Goal: Information Seeking & Learning: Check status

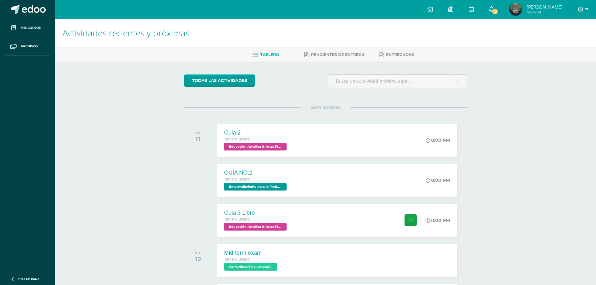
click at [489, 9] on icon at bounding box center [491, 9] width 5 height 6
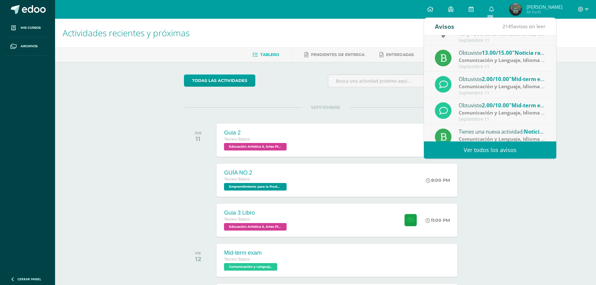
scroll to position [104, 0]
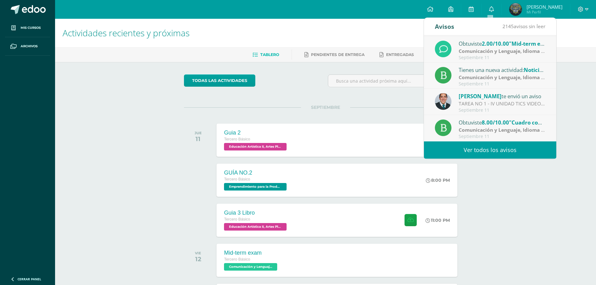
click at [486, 49] on strong "Comunicación y Lenguaje, Idioma Extranjero Inglés" at bounding box center [521, 51] width 124 height 7
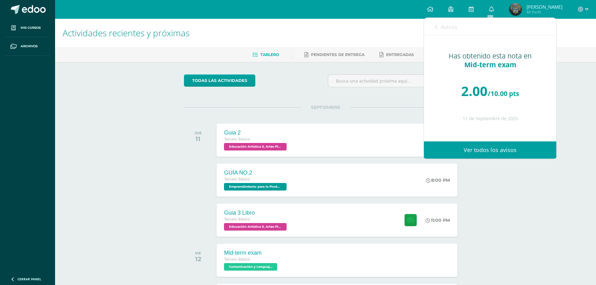
click at [451, 30] on span "Avisos" at bounding box center [449, 27] width 17 height 8
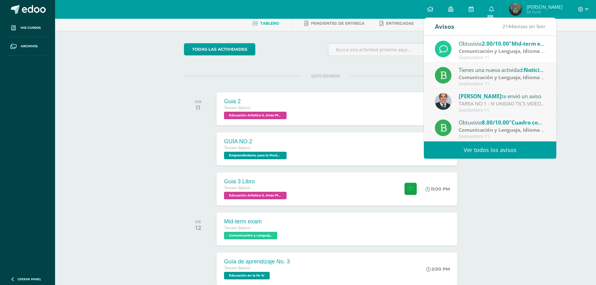
scroll to position [0, 0]
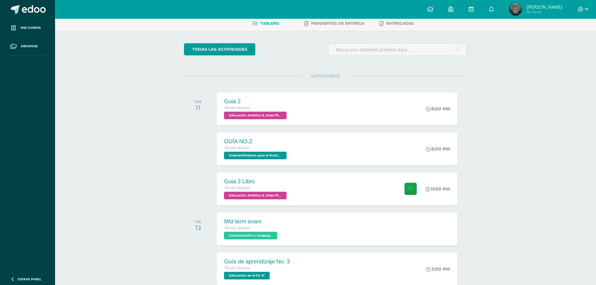
click at [191, 90] on div "SEPTIEMBRE JUE 11 Guia 2 Tercero Básico Educación Artística II, Artes Plásticas…" at bounding box center [325, 101] width 283 height 50
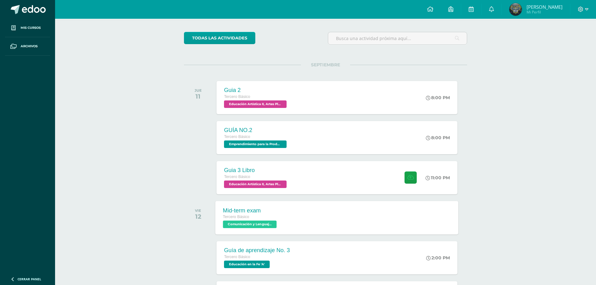
scroll to position [94, 0]
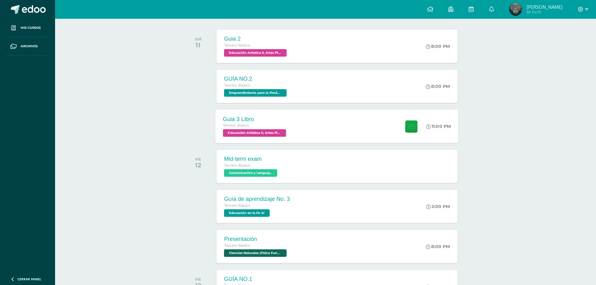
click at [276, 118] on div "Guia 3 Libro" at bounding box center [255, 119] width 65 height 7
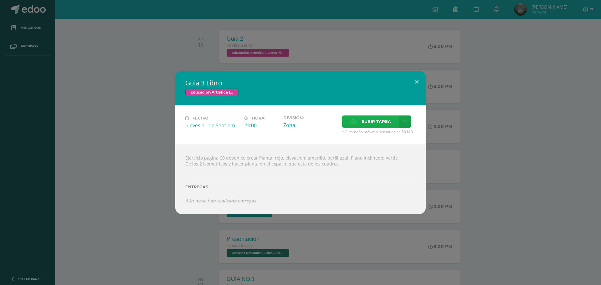
click at [352, 125] on label "Subir tarea" at bounding box center [370, 121] width 57 height 12
click at [0, 0] on input "Subir tarea" at bounding box center [0, 0] width 0 height 0
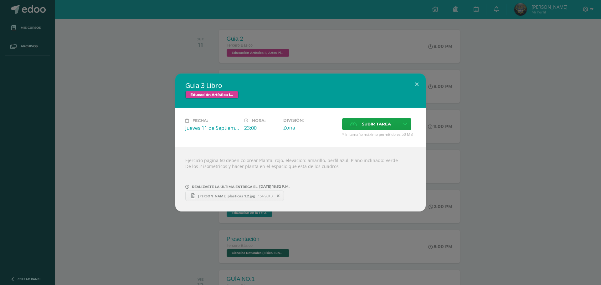
click at [359, 267] on div "Guia 3 Libro Educación Artística II, Artes Plásticas Fecha: Jueves 11 de Septie…" at bounding box center [300, 142] width 601 height 285
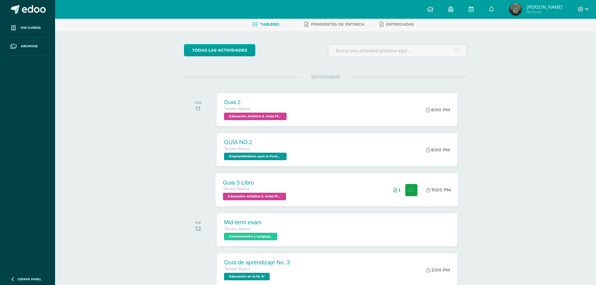
scroll to position [0, 0]
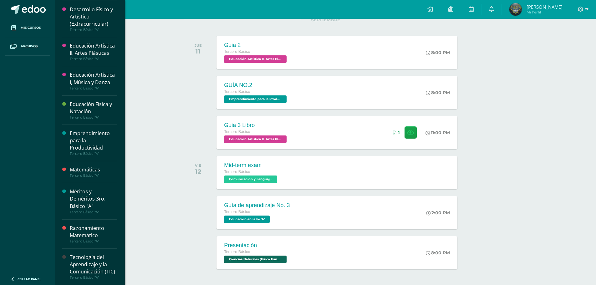
scroll to position [111, 0]
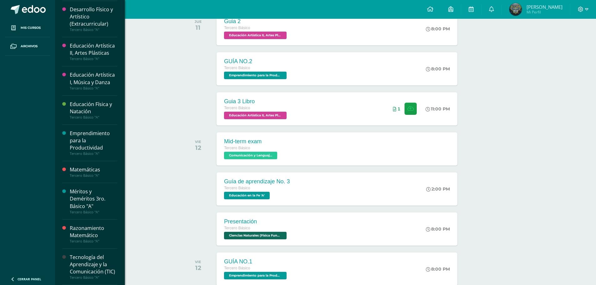
click at [89, 132] on div "Emprendimiento para la Productividad" at bounding box center [94, 141] width 48 height 22
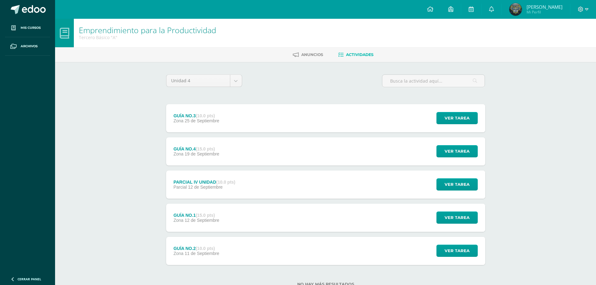
click at [380, 64] on div "Unidad 4 Unidad 1 Unidad 2 Unidad 3 Unidad 4 GUÍA NO.3 (10.0 pts) Zona [DATE] V…" at bounding box center [326, 184] width 344 height 245
click at [233, 211] on div "GUÍA NO.1 (15.0 pts) Zona [DATE] Ver tarea GUÍA NO.1 Emprendimiento para la Pro…" at bounding box center [325, 218] width 319 height 28
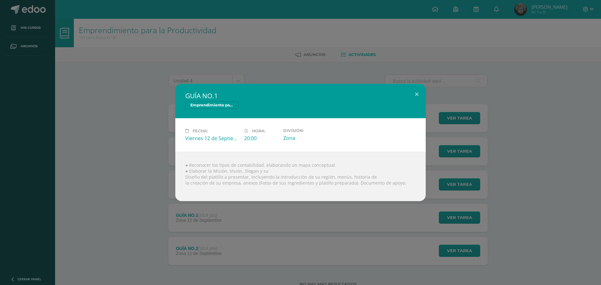
click at [246, 242] on div "GUÍA NO.1 Emprendimiento para la Productividad Fecha: [DATE] Hora: 20:00 Divisi…" at bounding box center [300, 142] width 601 height 285
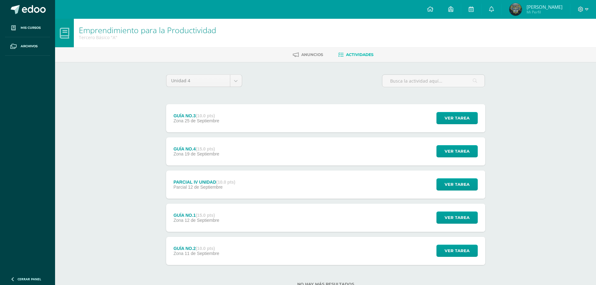
click at [246, 243] on div "GUÍA NO.2 (10.0 pts) Zona [DATE] Ver tarea GUÍA NO.2 Emprendimiento para la Pro…" at bounding box center [325, 251] width 319 height 28
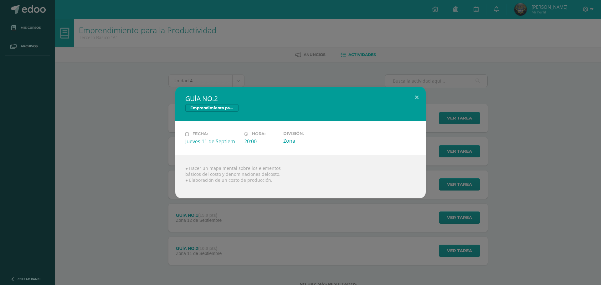
click at [246, 243] on div "GUÍA NO.2 Emprendimiento para la Productividad Fecha: Jueves 11 de Septiembre H…" at bounding box center [300, 142] width 601 height 285
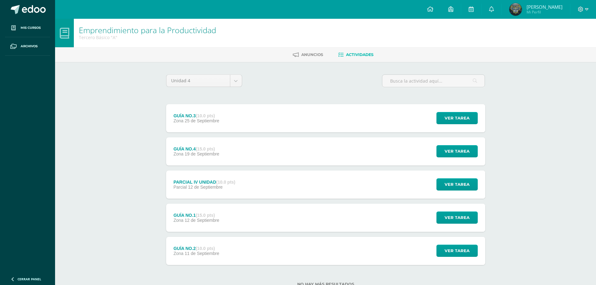
click at [241, 112] on div "GUÍA NO.3 (10.0 pts) Zona 25 de Septiembre Ver tarea GUÍA NO.3 Emprendimiento p…" at bounding box center [325, 118] width 319 height 28
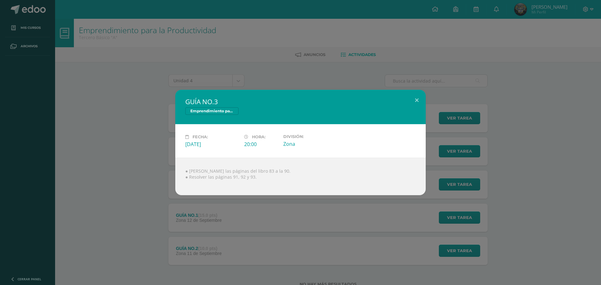
click at [128, 142] on div "GUÍA NO.3 Emprendimiento para la Productividad Fecha: Jueves 25 de Septiembre H…" at bounding box center [301, 142] width 596 height 105
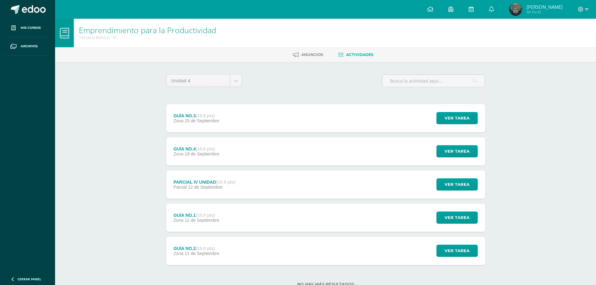
click at [221, 149] on div "GUÍA NO.4 (15.0 pts) Zona 19 de Septiembre" at bounding box center [196, 151] width 61 height 28
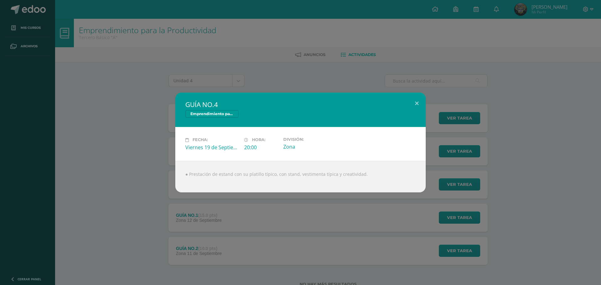
click at [151, 157] on div "GUÍA NO.4 Emprendimiento para la Productividad Fecha: Viernes 19 de Septiembre …" at bounding box center [301, 143] width 596 height 100
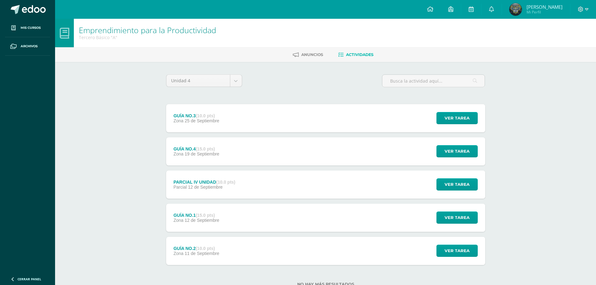
click at [274, 213] on div "GUÍA NO.1 (15.0 pts) Zona 12 de Septiembre Ver tarea GUÍA NO.1 Emprendimiento p…" at bounding box center [325, 218] width 319 height 28
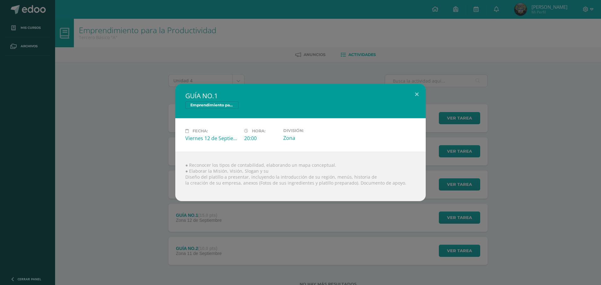
click at [1, 277] on div "GUÍA NO.1 Emprendimiento para la Productividad Fecha: Viernes 12 de Septiembre …" at bounding box center [300, 142] width 601 height 285
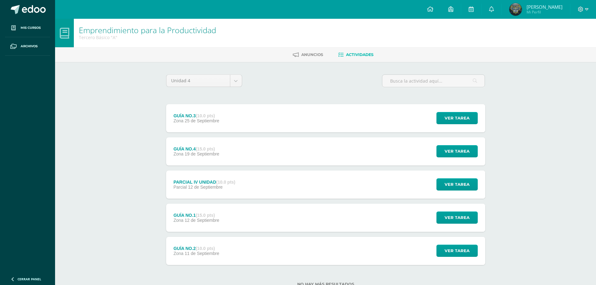
click at [200, 218] on span "12 de Septiembre" at bounding box center [202, 220] width 35 height 5
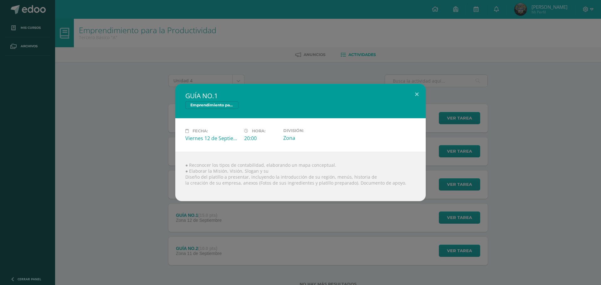
click at [398, 164] on div "● Reconocer los tipos de contabilidad, elaborando un mapa conceptual. ● Elabora…" at bounding box center [300, 176] width 250 height 49
click at [0, 208] on div "GUÍA NO.1 Emprendimiento para la Productividad Fecha: Viernes 12 de Septiembre …" at bounding box center [300, 142] width 601 height 285
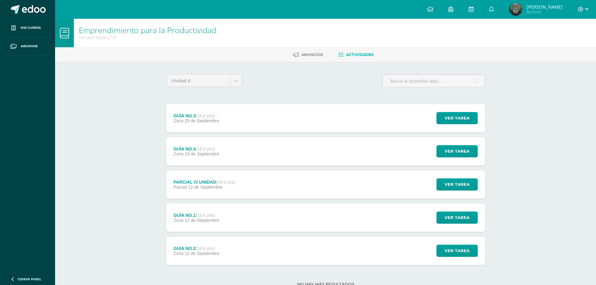
click at [249, 213] on div "GUÍA NO.1 (15.0 pts) Zona 12 de Septiembre Ver tarea GUÍA NO.1 Emprendimiento p…" at bounding box center [325, 218] width 319 height 28
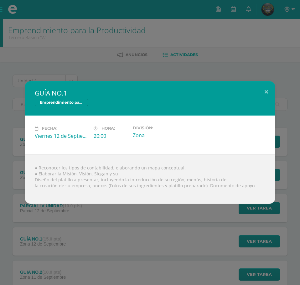
click at [110, 241] on div "GUÍA NO.1 Emprendimiento para la Productividad Fecha: Viernes 12 de Septiembre …" at bounding box center [150, 142] width 300 height 285
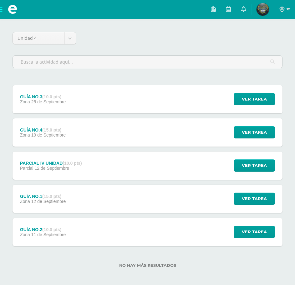
scroll to position [45, 0]
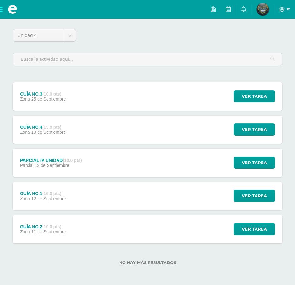
click at [112, 228] on div "GUÍA NO.2 (10.0 pts) Zona 11 de Septiembre Ver tarea GUÍA NO.2 Emprendimiento p…" at bounding box center [148, 229] width 270 height 28
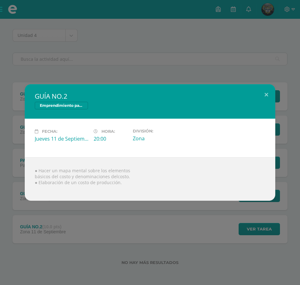
click at [111, 229] on div "GUÍA NO.2 Emprendimiento para la Productividad Fecha: Jueves 11 de Septiembre H…" at bounding box center [150, 142] width 300 height 285
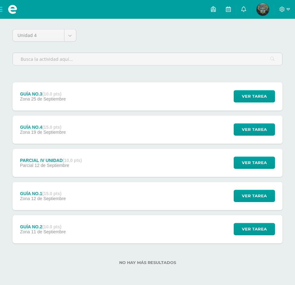
click at [88, 103] on div "GUÍA NO.3 (10.0 pts) Zona 25 de Septiembre Ver tarea GUÍA NO.3 Emprendimiento p…" at bounding box center [148, 96] width 270 height 28
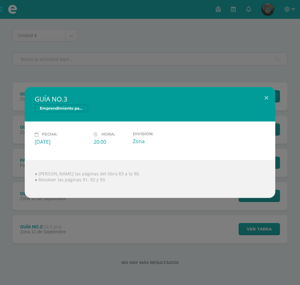
click at [152, 111] on div "Emprendimiento para la Productividad" at bounding box center [150, 109] width 230 height 9
click at [181, 168] on div "● Leer las páginas del libro 83 a la 90. ● Resolver las páginas 91, 92 y 93." at bounding box center [150, 179] width 250 height 38
click at [102, 214] on div "GUÍA NO.3 Emprendimiento para la Productividad Fecha: Jueves 25 de Septiembre H…" at bounding box center [150, 142] width 300 height 285
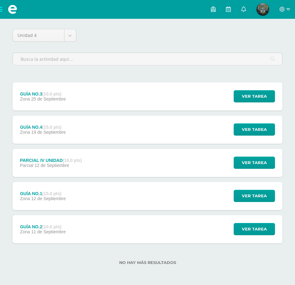
click at [104, 135] on div "GUÍA NO.4 (15.0 pts) Zona 19 de Septiembre Ver tarea GUÍA NO.4 Emprendimiento p…" at bounding box center [148, 129] width 270 height 28
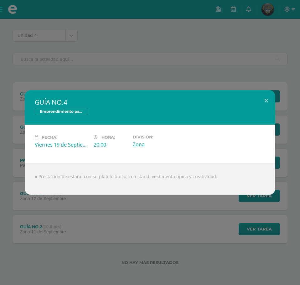
click at [103, 224] on div "GUÍA NO.4 Emprendimiento para la Productividad Fecha: Viernes 19 de Septiembre …" at bounding box center [150, 142] width 300 height 285
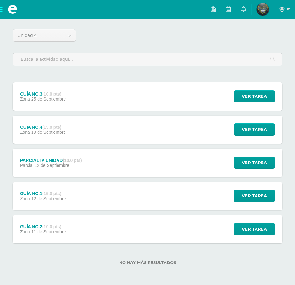
click at [84, 134] on div "GUÍA NO.4 (15.0 pts) Zona 19 de Septiembre Ver tarea GUÍA NO.4 Emprendimiento p…" at bounding box center [148, 129] width 270 height 28
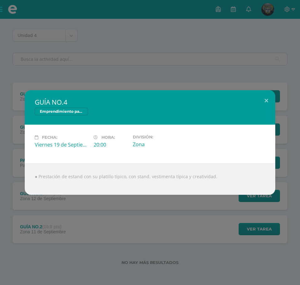
click at [116, 237] on div "GUÍA NO.4 Emprendimiento para la Productividad Fecha: Viernes 19 de Septiembre …" at bounding box center [150, 142] width 300 height 285
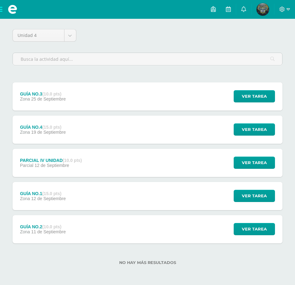
click at [10, 3] on span at bounding box center [12, 9] width 25 height 19
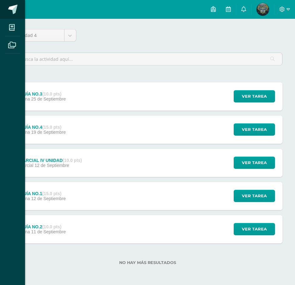
click at [10, 8] on span at bounding box center [12, 9] width 9 height 9
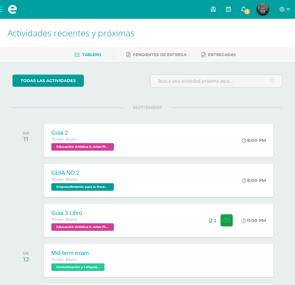
click at [247, 13] on span "1" at bounding box center [247, 11] width 7 height 7
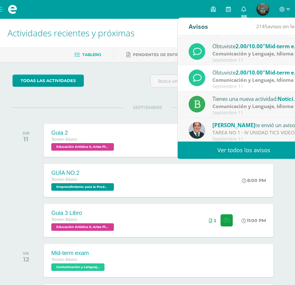
scroll to position [104, 0]
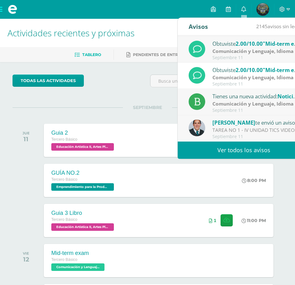
click at [234, 103] on strong "Comunicación y Lenguaje, Idioma Español" at bounding box center [263, 103] width 101 height 7
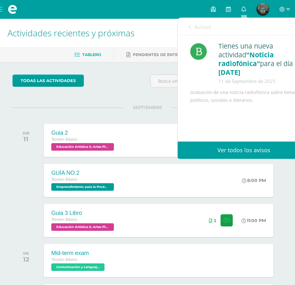
click at [194, 27] on link "Avisos" at bounding box center [200, 27] width 23 height 18
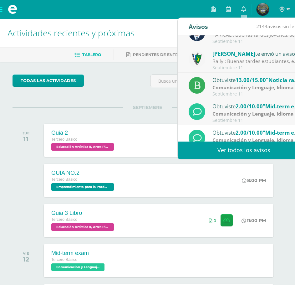
scroll to position [0, 0]
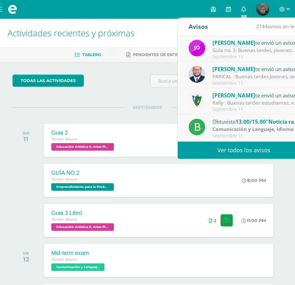
drag, startPoint x: 226, startPoint y: 126, endPoint x: 249, endPoint y: 110, distance: 28.4
click at [249, 110] on div "Jorge Lemus te envió un aviso Guía no. 3: Buenas tardes, jóvenes: Les recuerdo …" at bounding box center [244, 88] width 132 height 106
click at [243, 124] on span "13.00/15.00" at bounding box center [251, 121] width 30 height 7
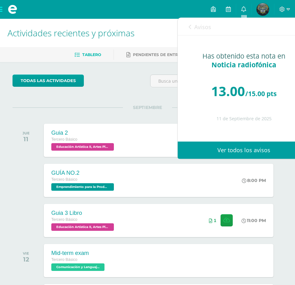
click at [209, 97] on div "13.00 /15.00 pts" at bounding box center [243, 91] width 107 height 38
